Goal: Task Accomplishment & Management: Manage account settings

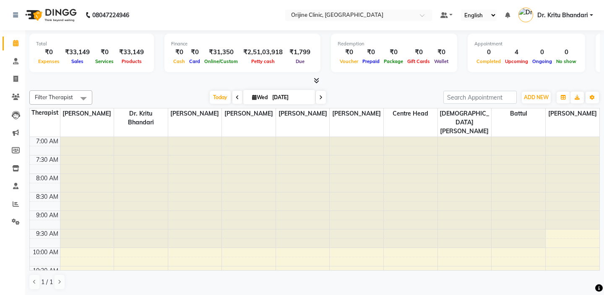
click at [252, 97] on icon at bounding box center [254, 96] width 5 height 5
select select "9"
select select "2025"
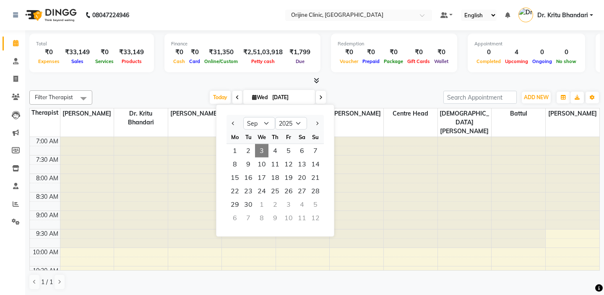
click at [186, 81] on div at bounding box center [314, 80] width 571 height 9
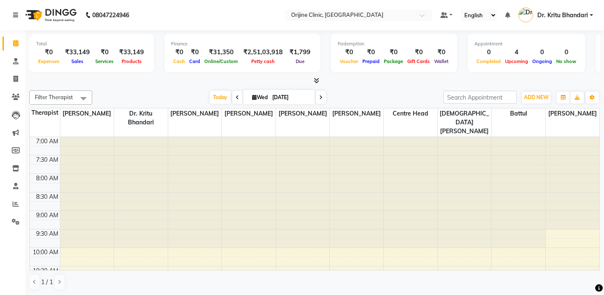
click at [255, 97] on icon at bounding box center [254, 96] width 5 height 5
select select "9"
select select "2025"
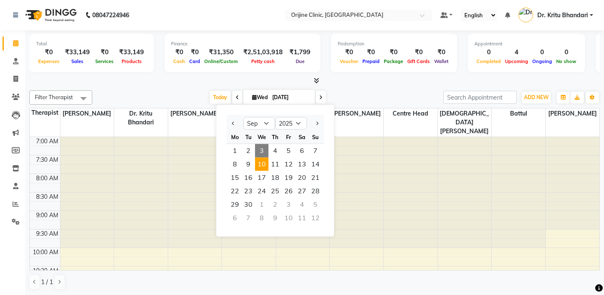
click at [260, 164] on span "10" at bounding box center [261, 163] width 13 height 13
type input "10-09-2025"
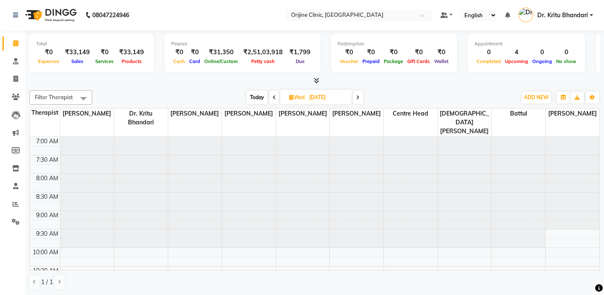
click at [291, 96] on icon at bounding box center [291, 96] width 5 height 5
select select "9"
select select "2025"
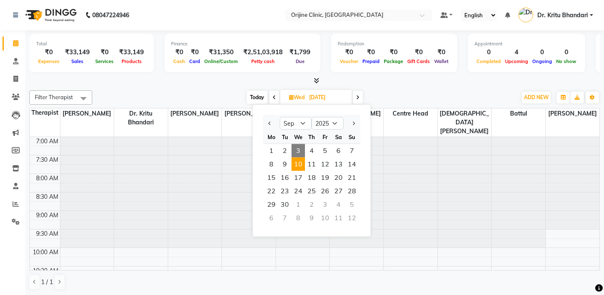
click at [293, 96] on span "Wed" at bounding box center [297, 97] width 20 height 6
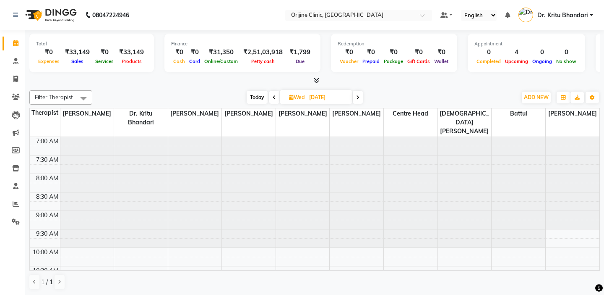
click at [290, 95] on icon at bounding box center [291, 96] width 5 height 5
select select "9"
select select "2025"
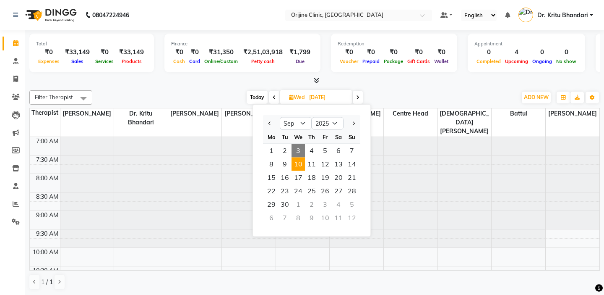
click at [194, 91] on div "Today Wed 10-09-2025 Jan Feb Mar Apr May Jun Jul Aug Sep Oct Nov Dec 2015 2016 …" at bounding box center [305, 97] width 416 height 13
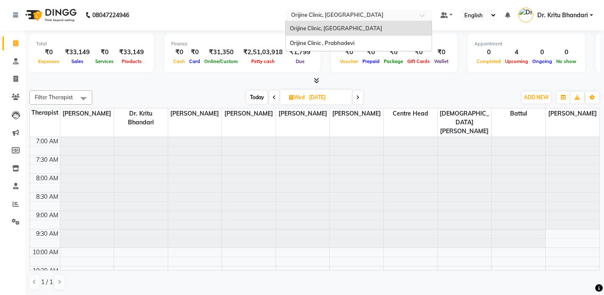
click at [335, 14] on input "text" at bounding box center [351, 16] width 122 height 8
click at [329, 45] on span "Orijine Clinic , Prabhadevi" at bounding box center [322, 42] width 65 height 7
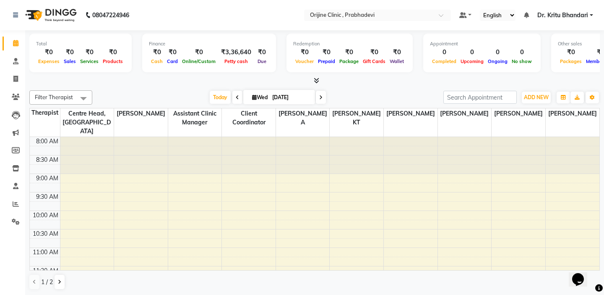
click at [50, 137] on div "8:00 AM" at bounding box center [47, 141] width 26 height 9
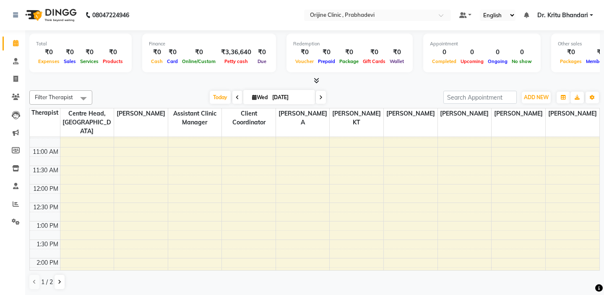
scroll to position [101, 0]
click at [254, 94] on span "Wed 03-09-2025" at bounding box center [279, 97] width 72 height 14
click at [252, 97] on icon at bounding box center [254, 96] width 5 height 5
select select "9"
select select "2025"
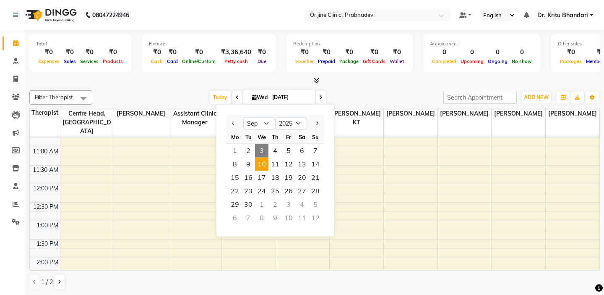
click at [261, 163] on span "10" at bounding box center [261, 163] width 13 height 13
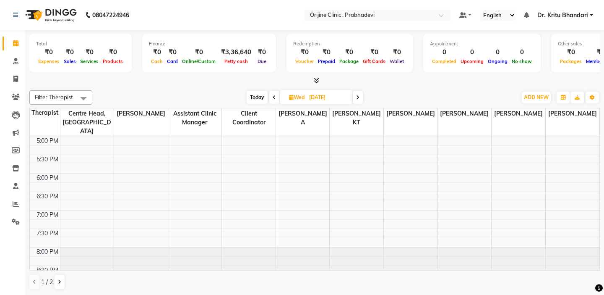
click at [46, 145] on td at bounding box center [45, 149] width 30 height 9
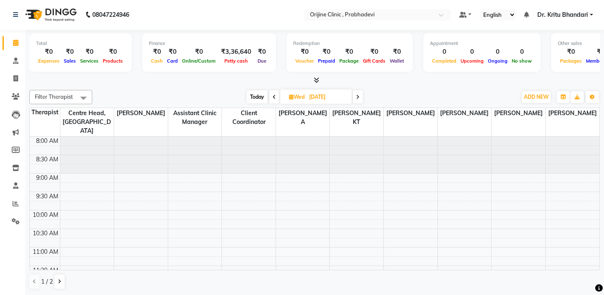
scroll to position [0, 0]
click at [356, 96] on span at bounding box center [358, 97] width 10 height 13
type input "11-09-2025"
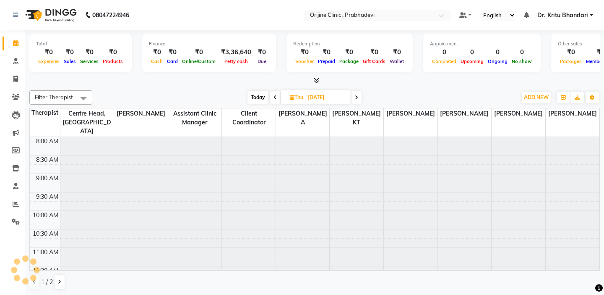
scroll to position [333, 0]
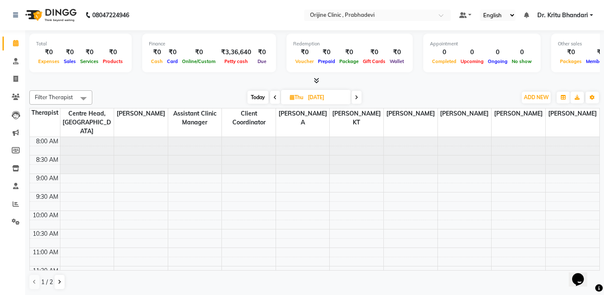
click at [49, 146] on td at bounding box center [45, 150] width 30 height 9
click at [256, 101] on span "Today" at bounding box center [258, 97] width 21 height 13
type input "[DATE]"
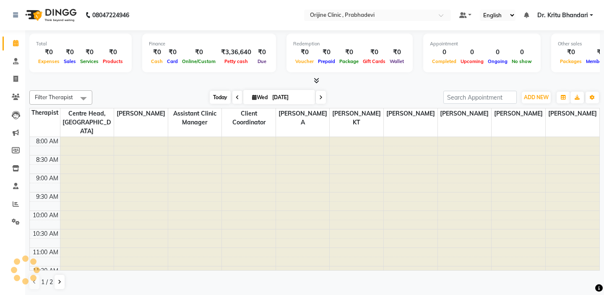
scroll to position [333, 0]
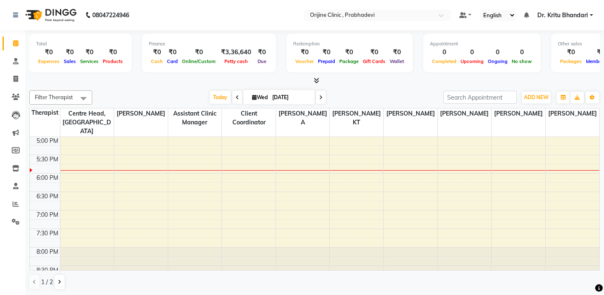
click at [52, 145] on td at bounding box center [45, 149] width 30 height 9
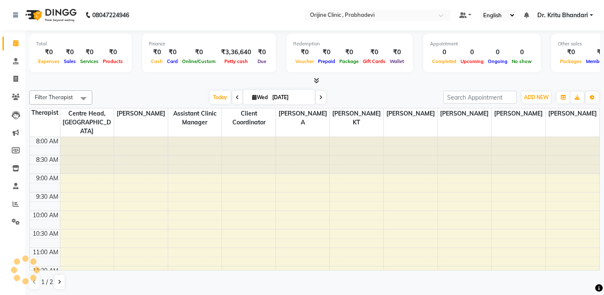
scroll to position [333, 0]
